Goal: Information Seeking & Learning: Learn about a topic

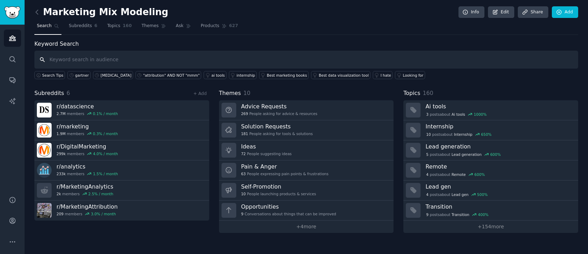
click at [92, 62] on input "text" at bounding box center [306, 60] width 544 height 18
type input "meridian"
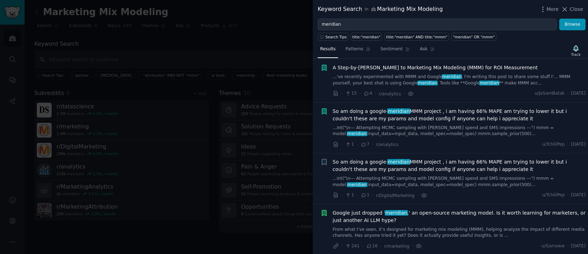
scroll to position [85, 0]
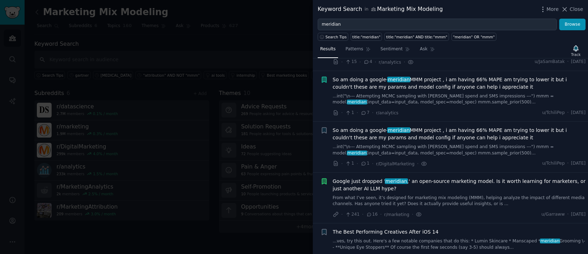
click at [472, 79] on span "So am doing a google- meridian MMM project , i am having 66% MAPE am trying to …" at bounding box center [459, 83] width 253 height 15
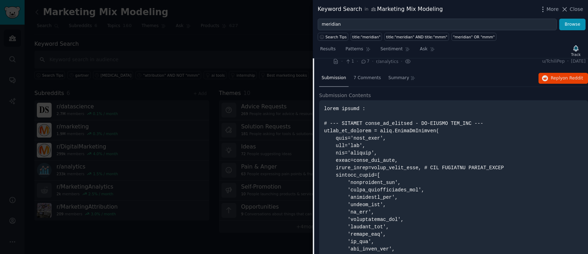
scroll to position [57, 0]
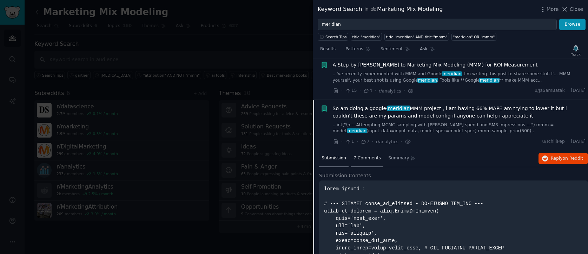
click at [365, 154] on div "7 Comments" at bounding box center [367, 158] width 32 height 17
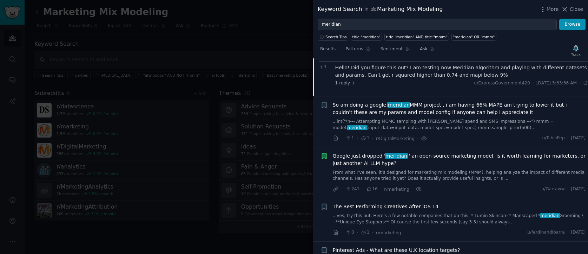
scroll to position [254, 0]
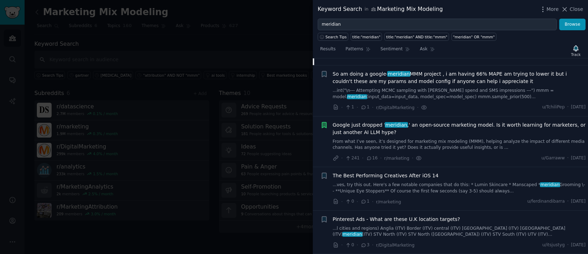
click at [373, 128] on span "Google just dropped ' meridian ,' an open-source marketing model. Is it worth l…" at bounding box center [459, 128] width 253 height 15
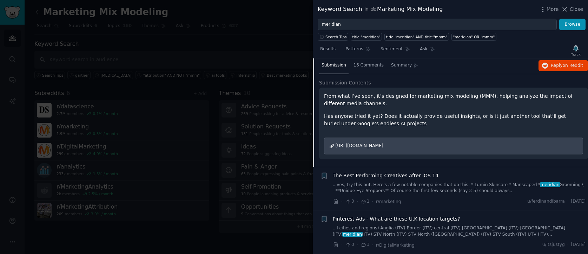
scroll to position [200, 0]
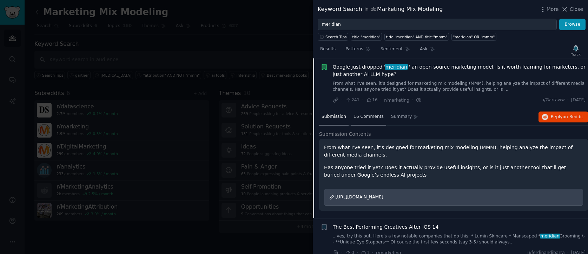
click at [369, 116] on span "16 Comments" at bounding box center [369, 116] width 30 height 6
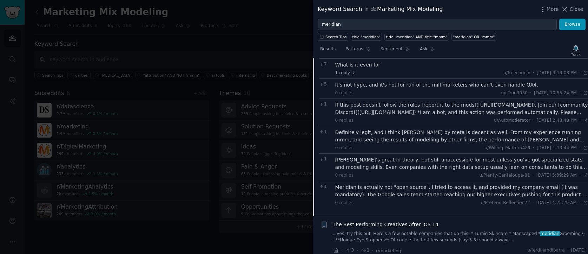
scroll to position [363, 0]
click at [435, 138] on div "Definitely legit, and I think [PERSON_NAME] by meta is decent as well. From my …" at bounding box center [462, 135] width 253 height 15
